Goal: Transaction & Acquisition: Purchase product/service

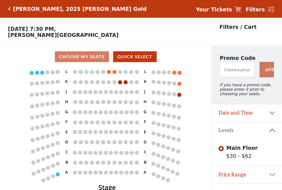
scroll to position [11, 0]
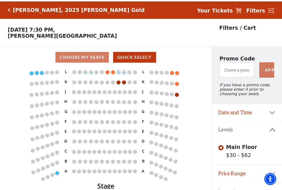
scroll to position [11, 0]
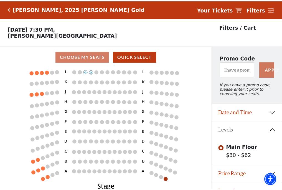
scroll to position [11, 0]
